Goal: Information Seeking & Learning: Compare options

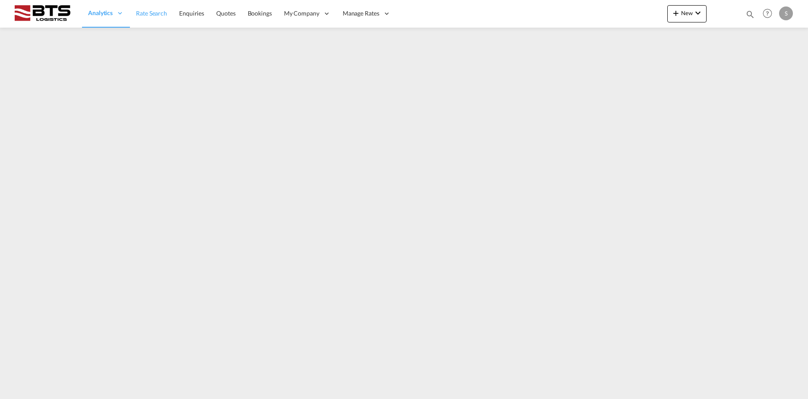
click at [161, 17] on span "Rate Search" at bounding box center [151, 13] width 31 height 9
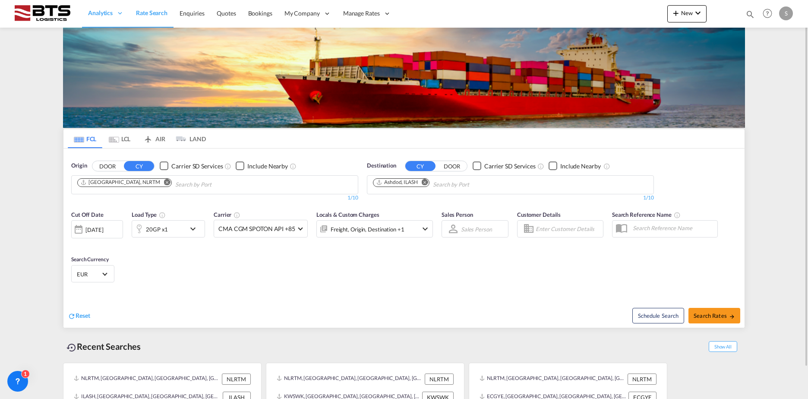
click at [426, 183] on md-icon "Remove" at bounding box center [425, 182] width 6 height 6
type input "nhava sheva"
click at [435, 203] on div "[PERSON_NAME] ( [GEOGRAPHIC_DATA] ) [GEOGRAPHIC_DATA] [GEOGRAPHIC_DATA]" at bounding box center [440, 207] width 164 height 31
click at [715, 317] on span "Search Rates" at bounding box center [713, 315] width 41 height 7
type input "NLRTM to INNSA / [DATE]"
